Goal: Transaction & Acquisition: Subscribe to service/newsletter

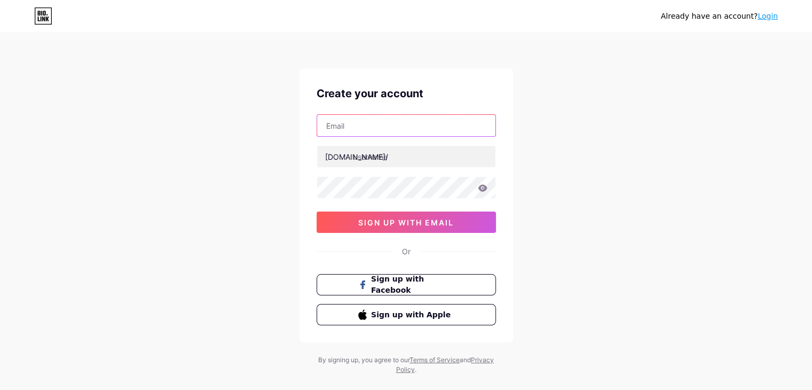
click at [400, 132] on input "text" at bounding box center [406, 125] width 178 height 21
paste input "[EMAIL_ADDRESS][DOMAIN_NAME]"
type input "[EMAIL_ADDRESS][DOMAIN_NAME]"
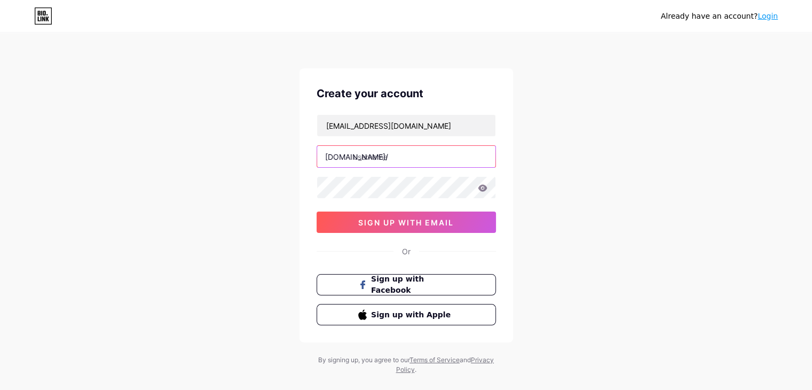
click at [378, 159] on input "text" at bounding box center [406, 156] width 178 height 21
paste input "hemmatlawgroup"
type input "hemmatlawgroup"
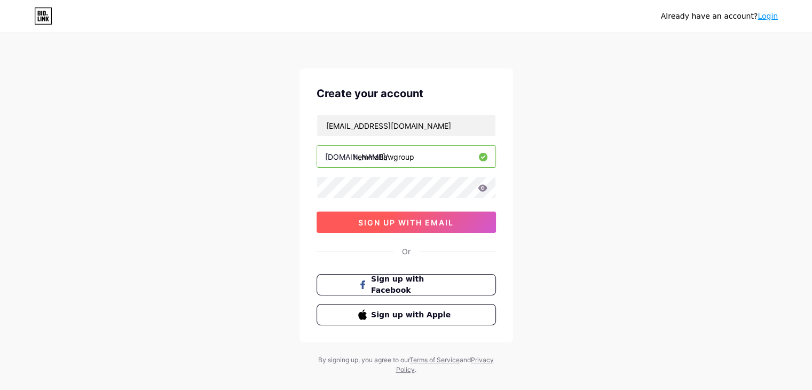
click at [437, 220] on span "sign up with email" at bounding box center [406, 222] width 96 height 9
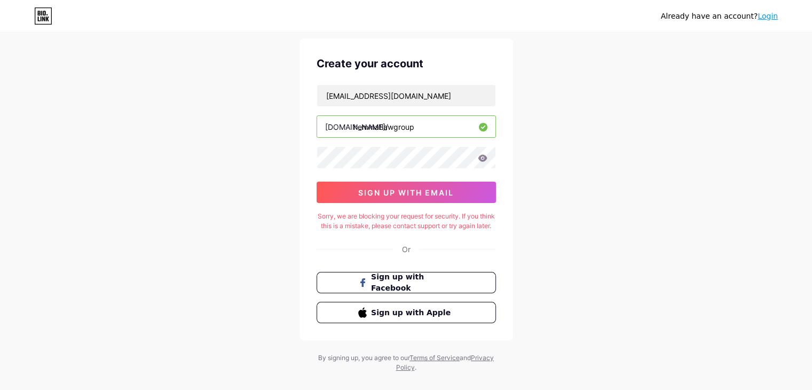
scroll to position [56, 0]
